Goal: Task Accomplishment & Management: Use online tool/utility

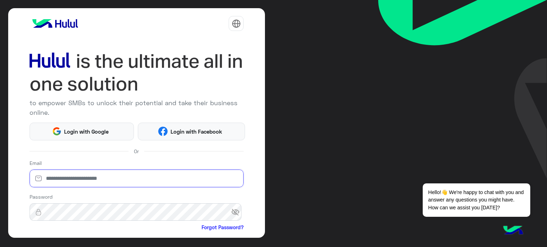
type input "**********"
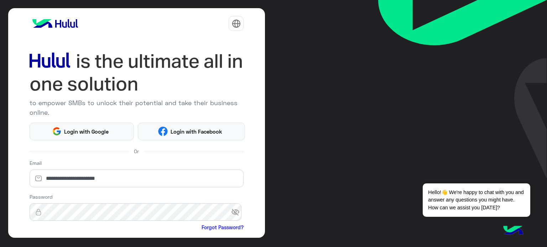
click at [239, 109] on p "to empower SMBs to unlock their potential and take their business online." at bounding box center [137, 107] width 214 height 19
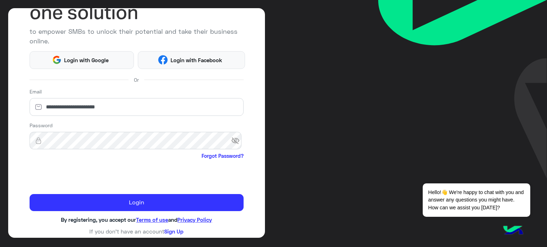
scroll to position [73, 0]
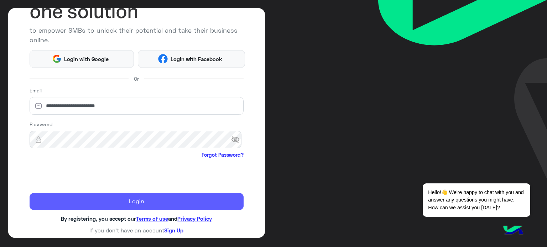
click at [77, 197] on button "Login" at bounding box center [137, 201] width 214 height 17
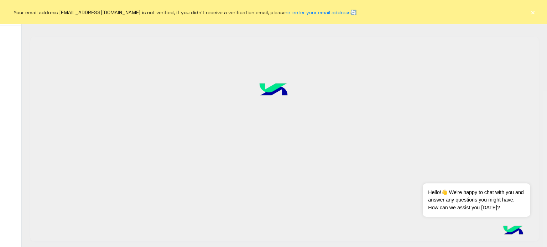
click at [101, 204] on div at bounding box center [273, 123] width 547 height 247
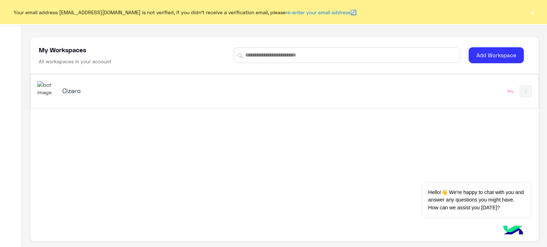
click at [87, 91] on h5 "Cizaro" at bounding box center [151, 90] width 178 height 9
click at [71, 87] on div "My Workspaces Contact Us Help Center عربي English My Workspaces All workspaces …" at bounding box center [284, 123] width 525 height 247
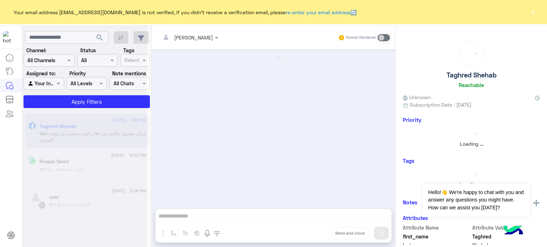
click at [531, 10] on button "×" at bounding box center [532, 12] width 7 height 7
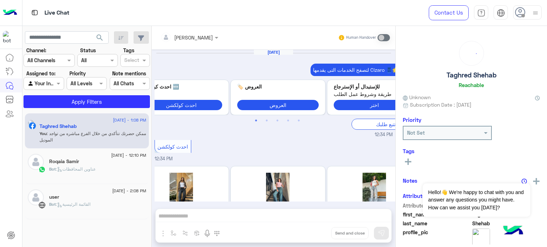
scroll to position [222, 0]
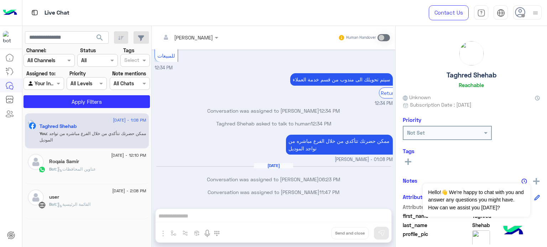
click at [537, 15] on img at bounding box center [535, 13] width 9 height 9
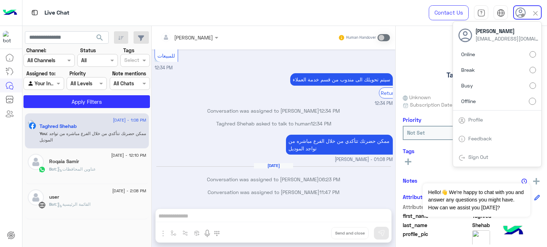
click at [487, 53] on label "Online" at bounding box center [497, 54] width 78 height 13
